Goal: Task Accomplishment & Management: Manage account settings

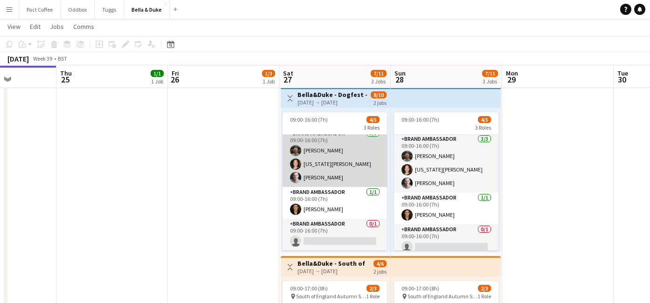
scroll to position [7, 0]
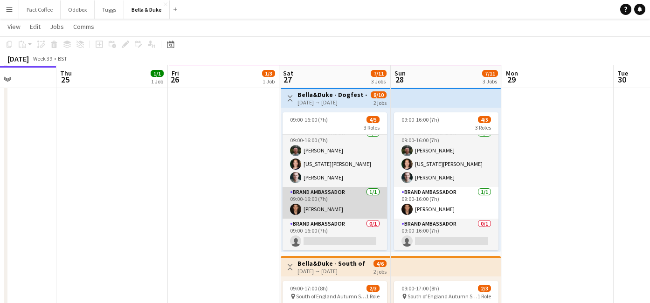
click at [351, 209] on app-card-role "Brand Ambassador [DATE] 09:00-16:00 (7h) [PERSON_NAME]" at bounding box center [335, 203] width 104 height 32
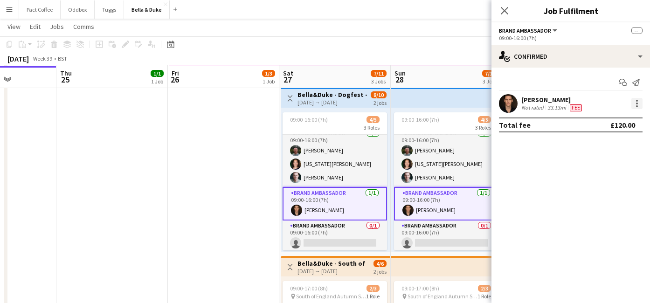
click at [638, 103] on div at bounding box center [636, 103] width 11 height 11
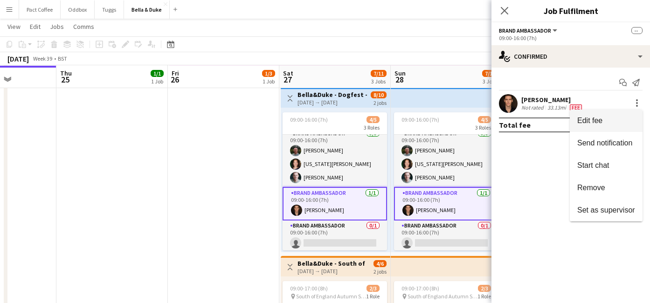
click at [610, 121] on span "Edit fee" at bounding box center [606, 121] width 58 height 8
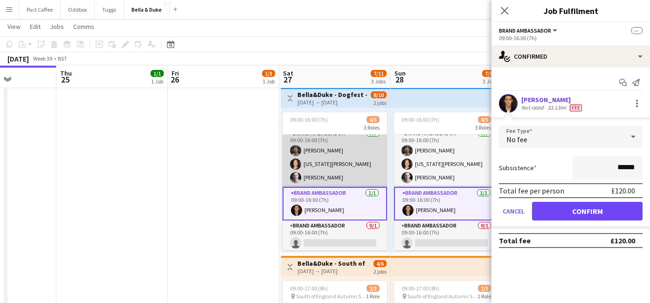
click at [336, 164] on app-card-role "Brand Ambassador [DATE] 09:00-16:00 (7h) [PERSON_NAME] [US_STATE][PERSON_NAME] …" at bounding box center [335, 157] width 104 height 59
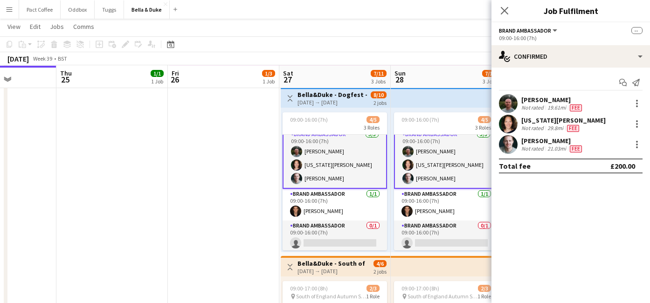
scroll to position [7, 0]
click at [631, 122] on div at bounding box center [636, 123] width 11 height 11
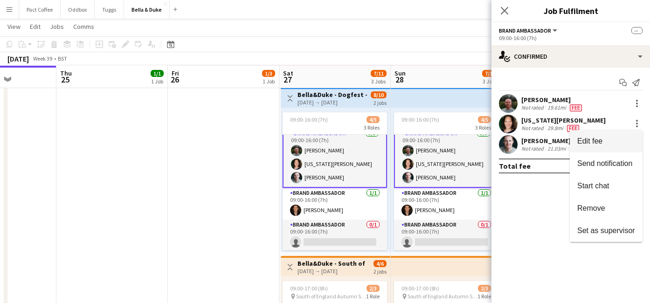
click at [608, 133] on button "Edit fee" at bounding box center [606, 141] width 73 height 22
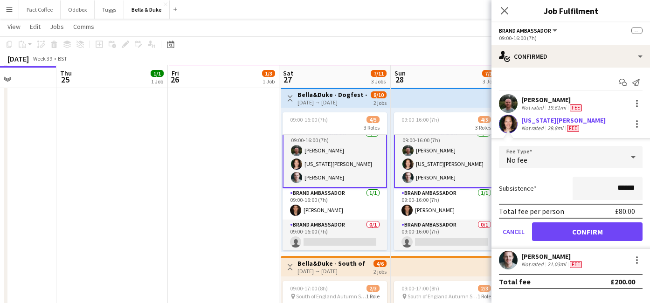
click at [254, 153] on app-date-cell "Toggle View [PERSON_NAME] - Malvern Autumn Show [DATE] → [DATE] 3/9 3 jobs 09:0…" at bounding box center [223, 254] width 111 height 679
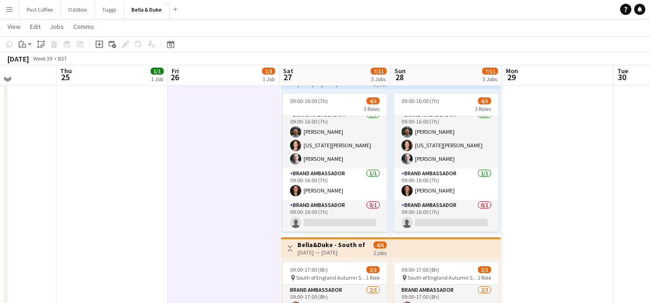
scroll to position [317, 0]
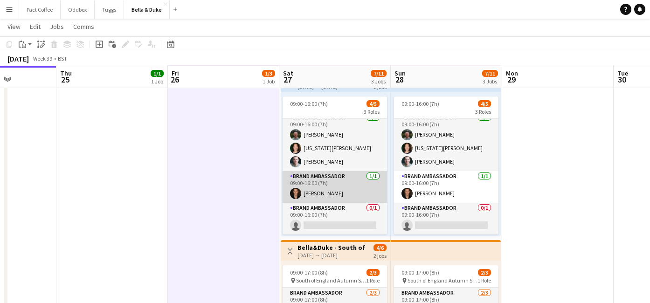
click at [328, 188] on app-card-role "Brand Ambassador [DATE] 09:00-16:00 (7h) [PERSON_NAME]" at bounding box center [335, 187] width 104 height 32
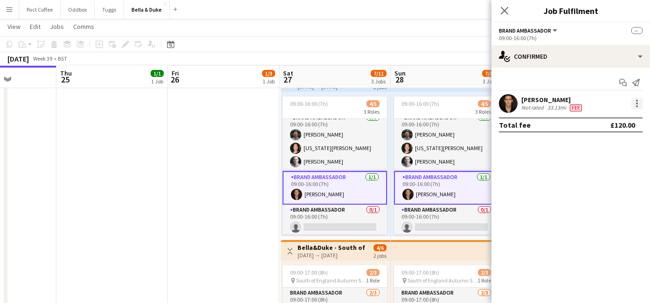
click at [637, 102] on div at bounding box center [636, 103] width 11 height 11
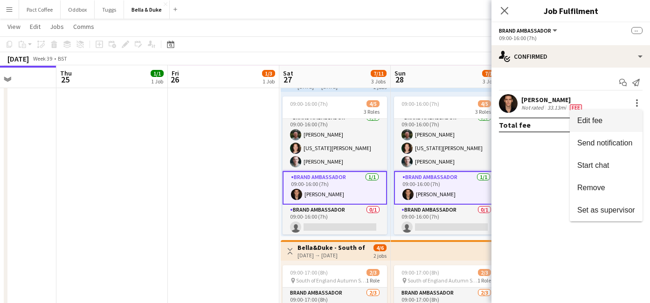
click at [606, 118] on span "Edit fee" at bounding box center [606, 121] width 58 height 8
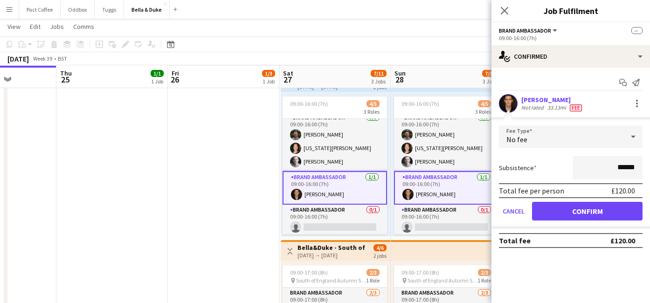
click at [579, 97] on div "[PERSON_NAME]" at bounding box center [552, 100] width 62 height 8
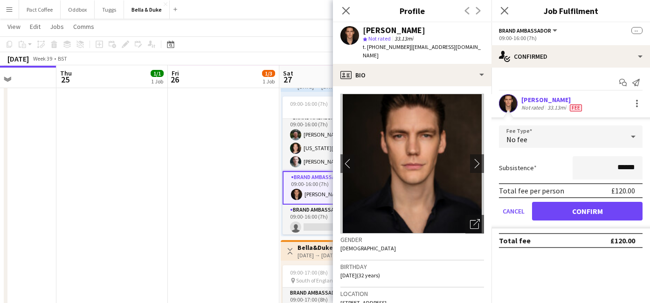
click at [373, 299] on span "[STREET_ADDRESS]" at bounding box center [363, 302] width 46 height 7
copy span "[STREET_ADDRESS]"
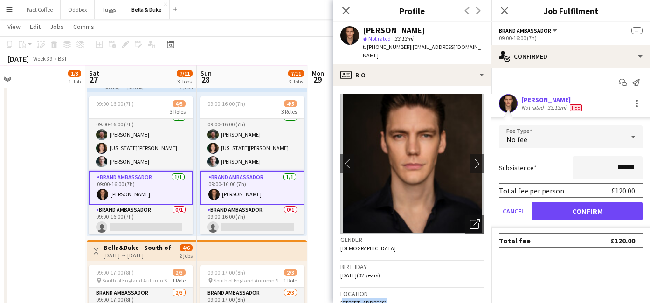
scroll to position [0, 364]
